Goal: Information Seeking & Learning: Learn about a topic

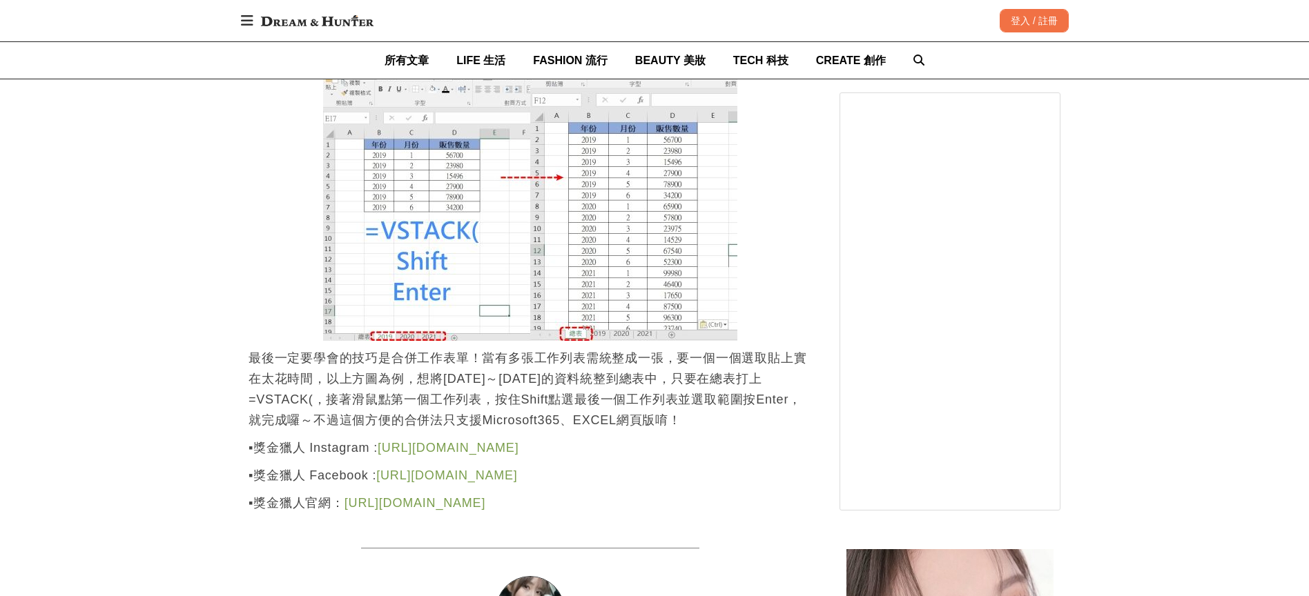
scroll to position [2347, 0]
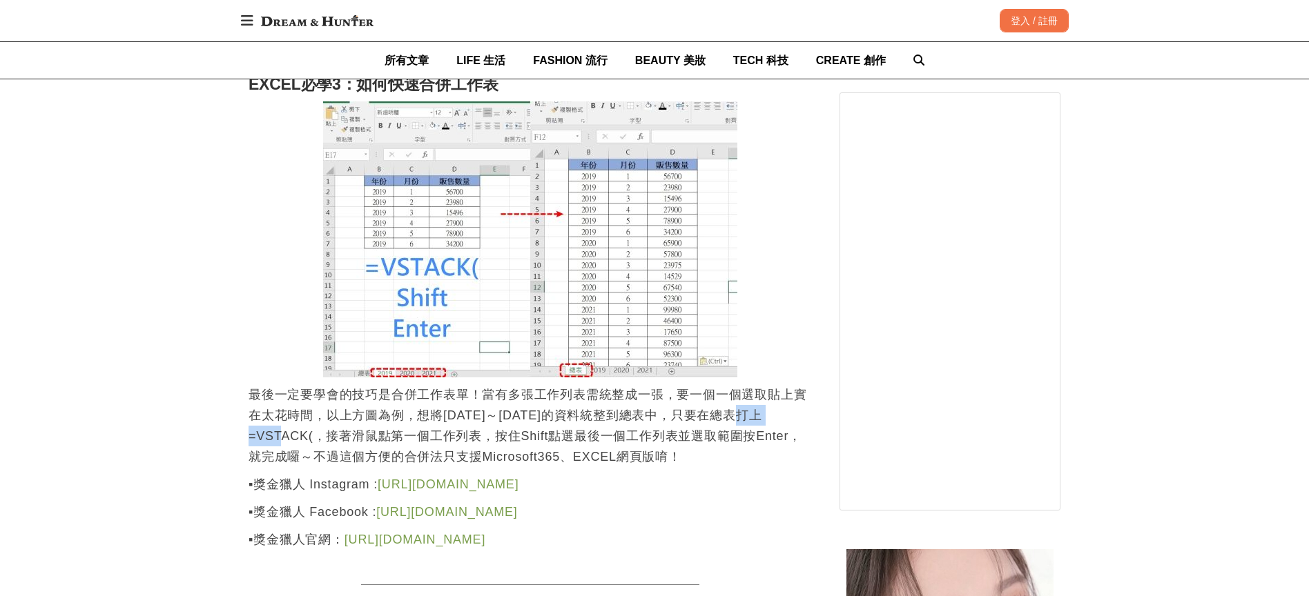
drag, startPoint x: 307, startPoint y: 434, endPoint x: 255, endPoint y: 436, distance: 51.8
click at [255, 436] on p "最後一定要學會的技巧是合併工作表單！當有多張工作列表需統整成一張，要一個一個選取貼上實在太花時間，以上方圖為例，想將[DATE]～[DATE]的資料統整到總表…" at bounding box center [529, 425] width 563 height 83
copy p "VSTACK"
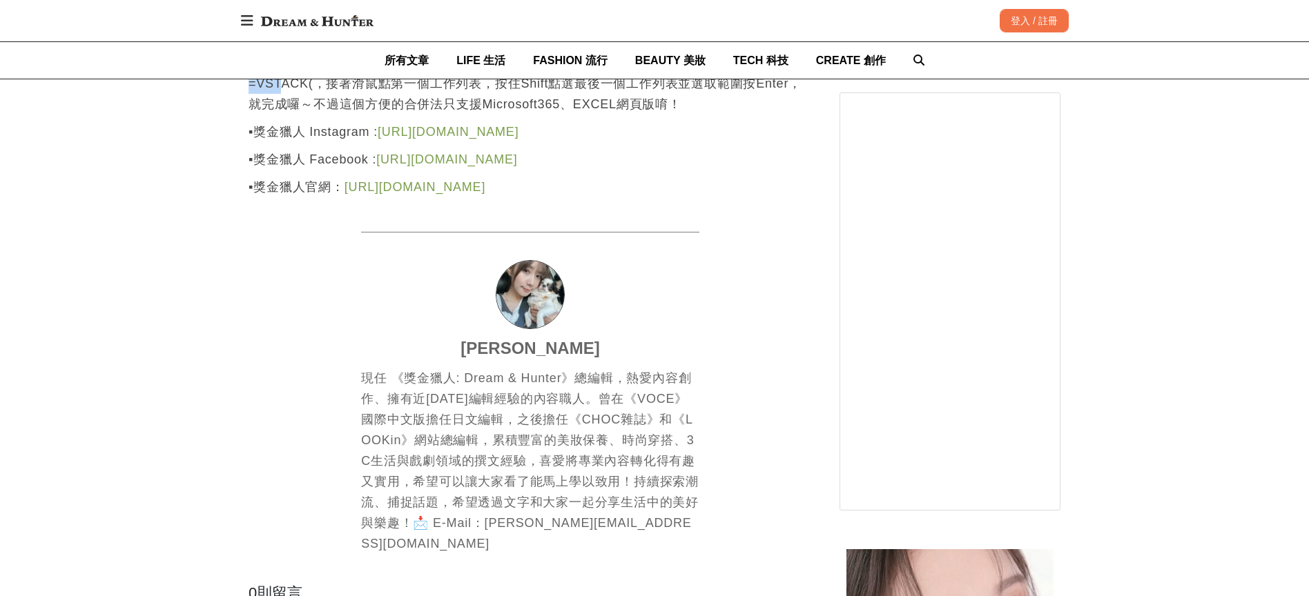
scroll to position [2623, 0]
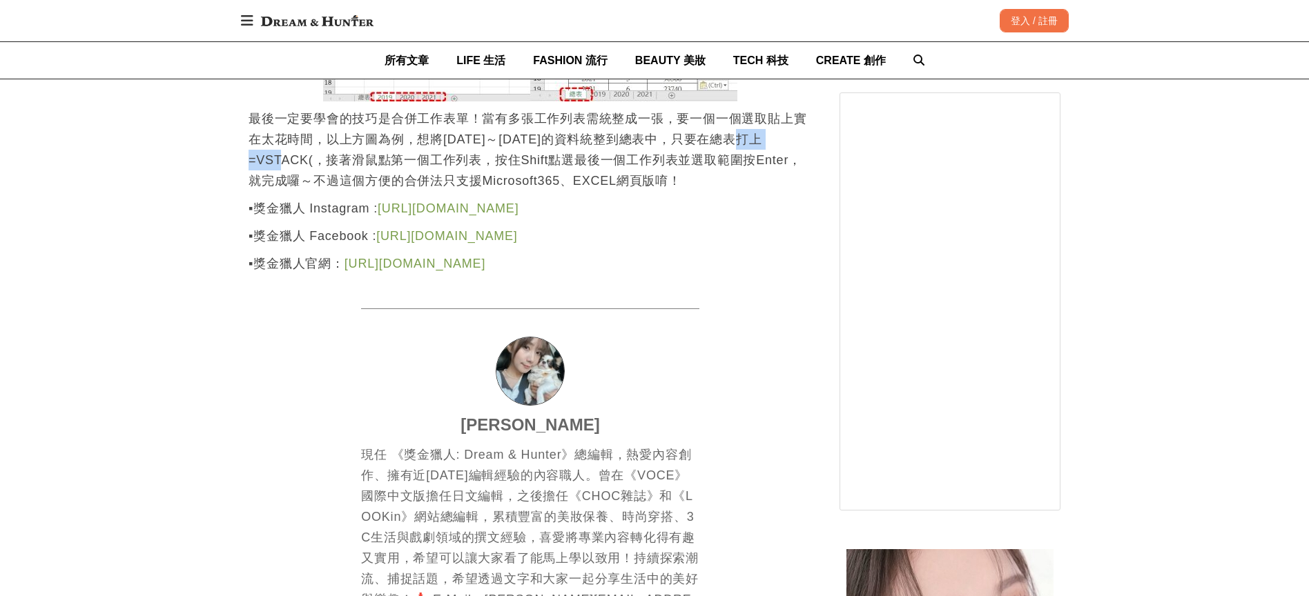
click at [378, 263] on link "[URL][DOMAIN_NAME]" at bounding box center [414, 264] width 141 height 14
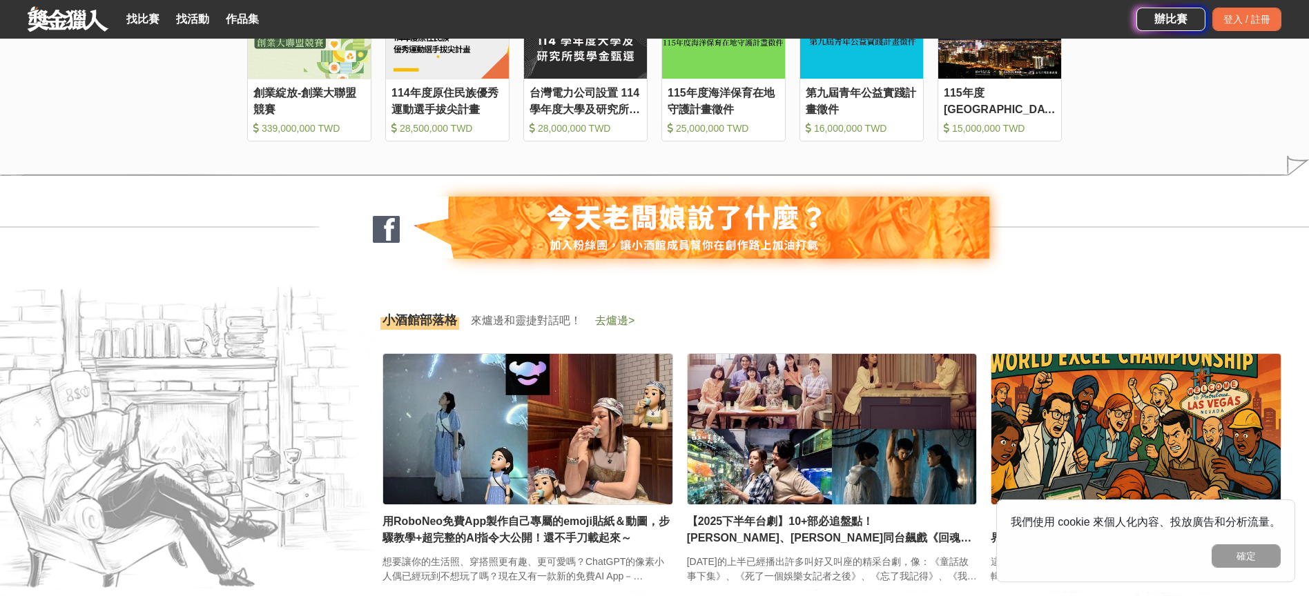
scroll to position [2002, 0]
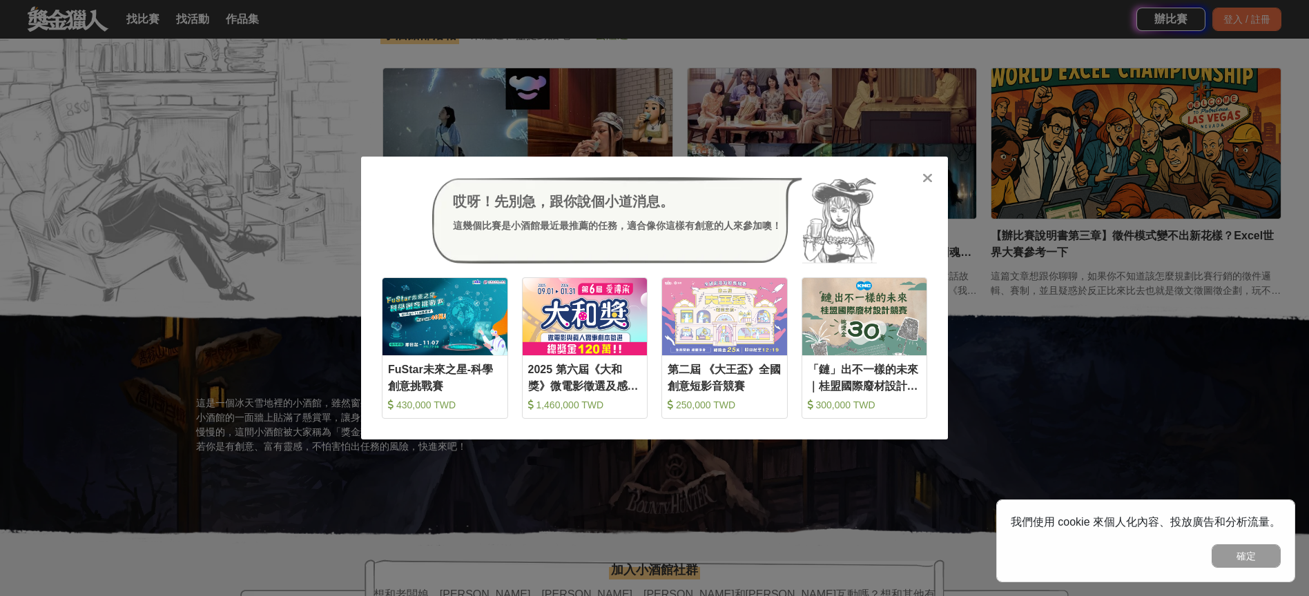
click at [932, 178] on icon at bounding box center [927, 178] width 10 height 14
